Goal: Consume media (video, audio): Consume media (video, audio)

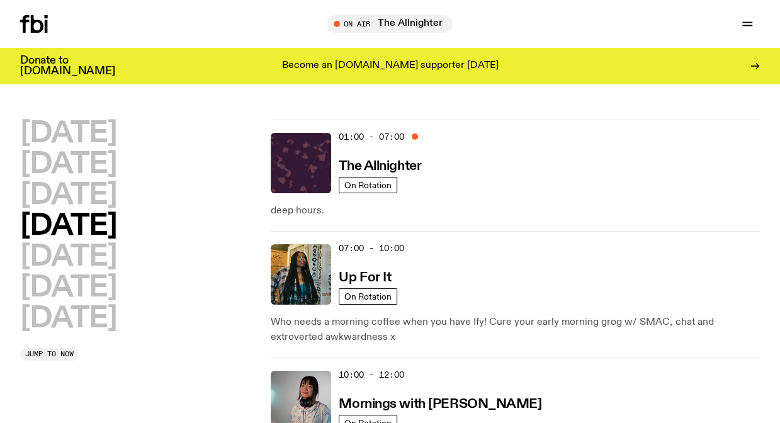
drag, startPoint x: 377, startPoint y: 273, endPoint x: 420, endPoint y: 280, distance: 43.4
click at [377, 273] on h3 "Up For It" at bounding box center [365, 277] width 52 height 13
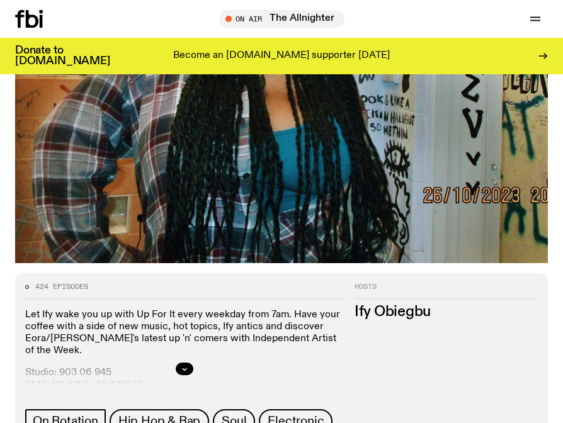
scroll to position [703, 0]
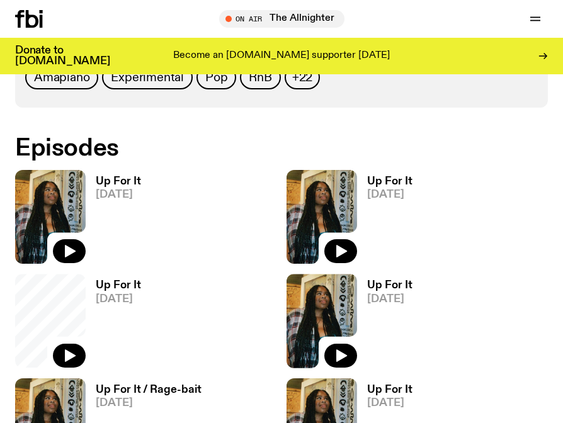
drag, startPoint x: 73, startPoint y: 246, endPoint x: 81, endPoint y: 236, distance: 13.5
click at [73, 246] on icon "button" at bounding box center [69, 251] width 15 height 15
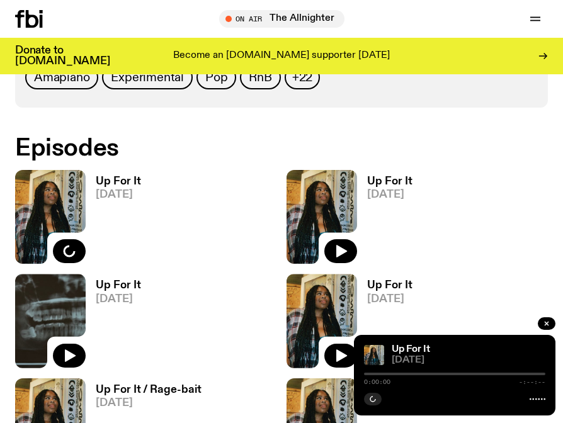
click at [127, 172] on div "Up For It [DATE]" at bounding box center [113, 217] width 55 height 94
click at [132, 182] on h3 "Up For It" at bounding box center [118, 181] width 45 height 11
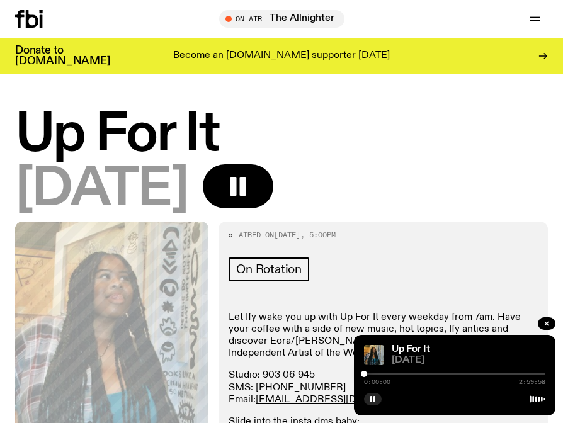
click at [377, 402] on button "button" at bounding box center [373, 399] width 18 height 13
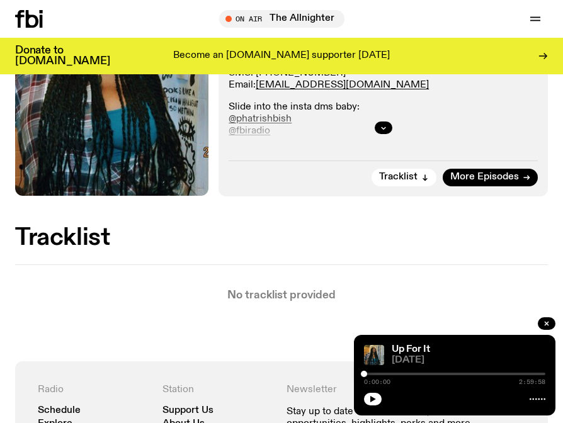
scroll to position [567, 0]
